Goal: Task Accomplishment & Management: Use online tool/utility

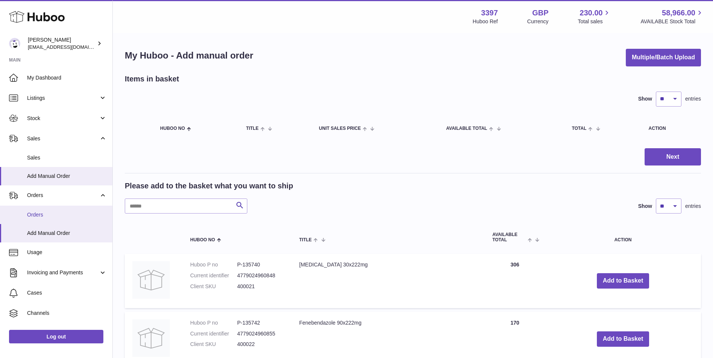
click at [54, 213] on span "Orders" at bounding box center [67, 215] width 80 height 7
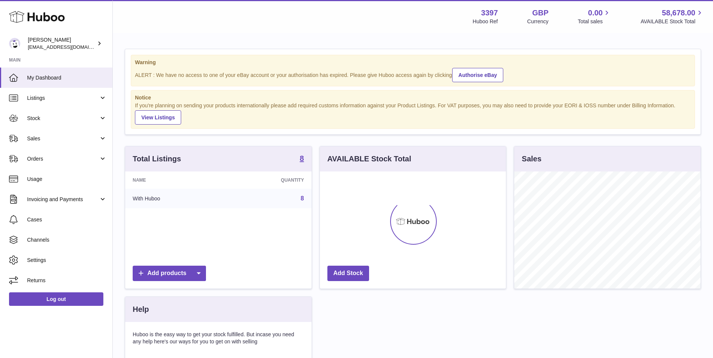
scroll to position [117, 186]
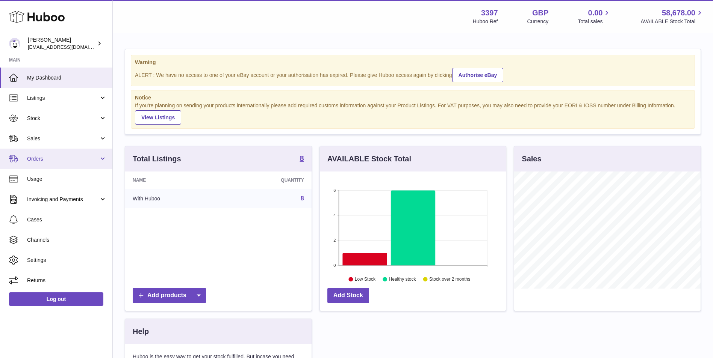
click at [56, 155] on link "Orders" at bounding box center [56, 159] width 112 height 20
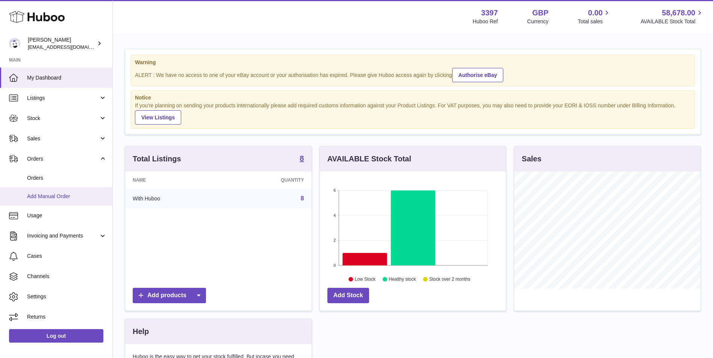
click at [59, 203] on link "Add Manual Order" at bounding box center [56, 196] width 112 height 18
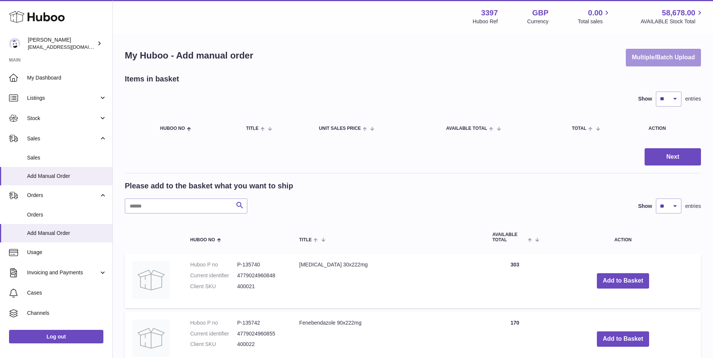
click at [650, 57] on button "Multiple/Batch Upload" at bounding box center [663, 58] width 75 height 18
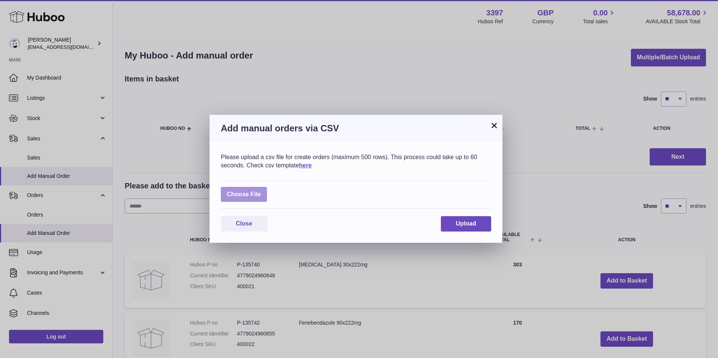
click at [251, 194] on label at bounding box center [244, 194] width 46 height 15
click at [261, 191] on input "file" at bounding box center [261, 191] width 0 height 0
type input "**********"
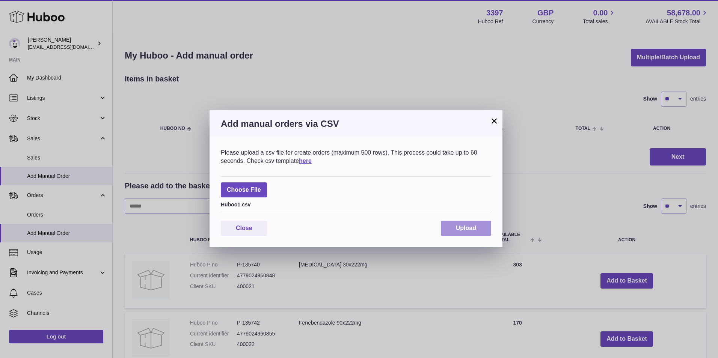
click at [466, 228] on span "Upload" at bounding box center [466, 228] width 20 height 6
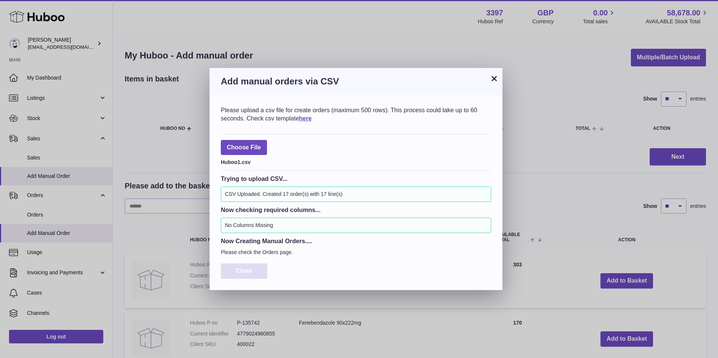
click at [249, 268] on span "Close" at bounding box center [244, 271] width 17 height 6
